Goal: Task Accomplishment & Management: Use online tool/utility

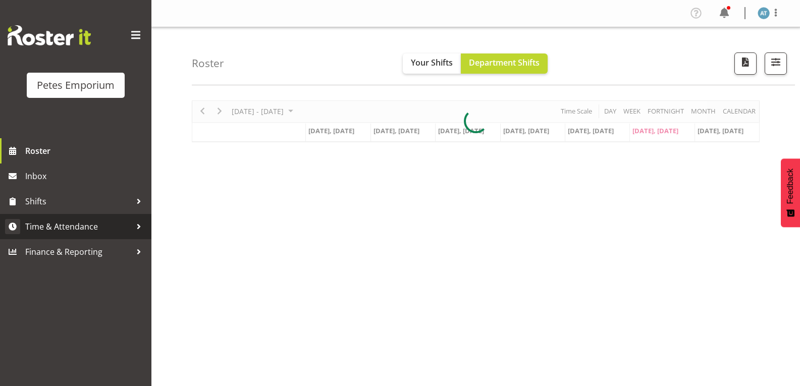
click at [56, 228] on span "Time & Attendance" at bounding box center [78, 226] width 106 height 15
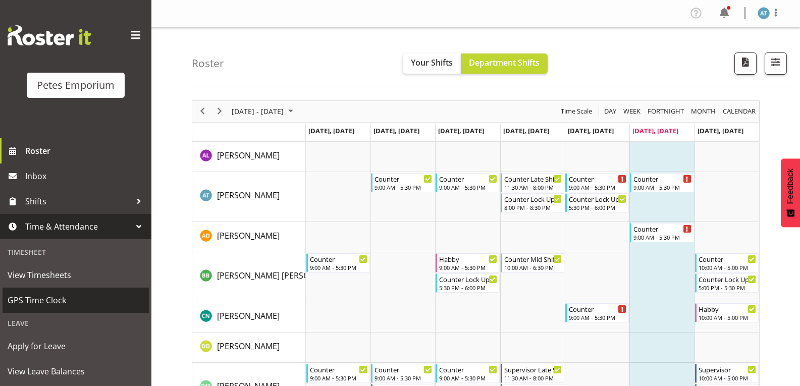
click at [45, 300] on span "GPS Time Clock" at bounding box center [76, 300] width 136 height 15
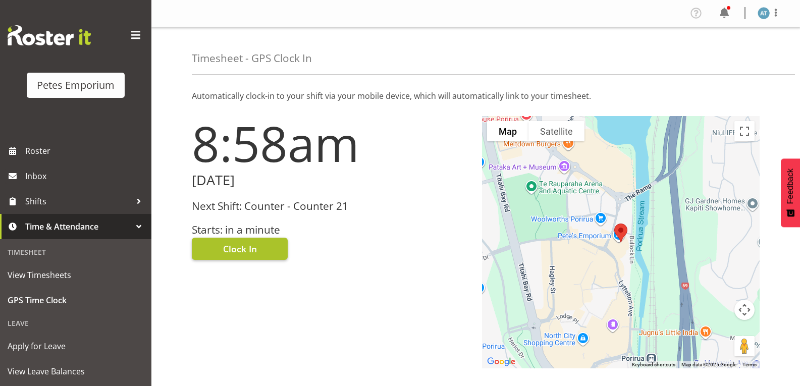
click at [228, 240] on button "Clock In" at bounding box center [240, 249] width 96 height 22
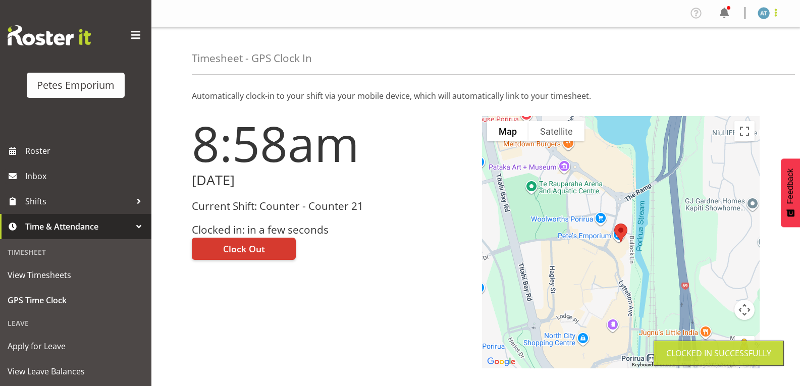
click at [776, 15] on span at bounding box center [775, 13] width 12 height 12
click at [745, 59] on link "Log Out" at bounding box center [733, 53] width 97 height 18
